Goal: Subscribe to service/newsletter

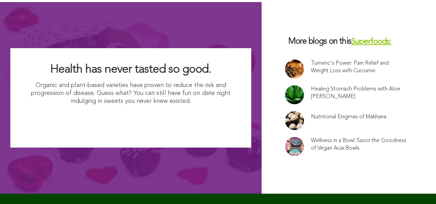
scroll to position [4632, 0]
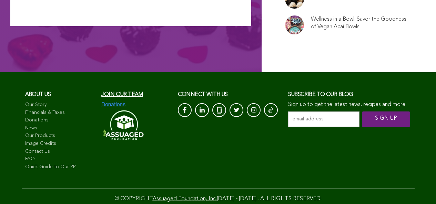
click at [288, 112] on input "email address *" at bounding box center [323, 119] width 71 height 15
click at [362, 127] on input "SIGN UP" at bounding box center [386, 119] width 48 height 15
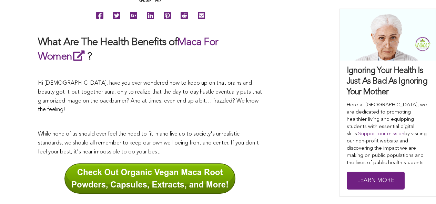
scroll to position [389, 0]
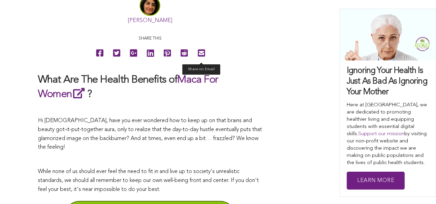
click at [198, 61] on icon at bounding box center [201, 52] width 7 height 15
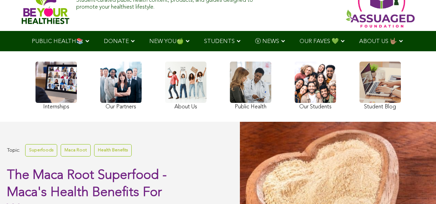
scroll to position [0, 0]
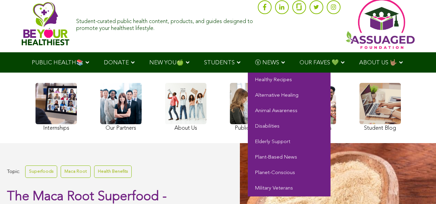
click at [255, 61] on span "Ⓥ NEWS" at bounding box center [267, 63] width 24 height 6
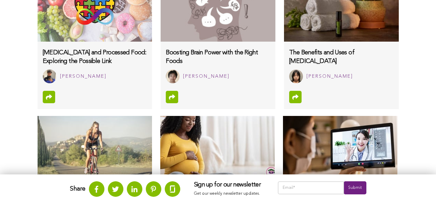
scroll to position [692, 0]
